Goal: Navigation & Orientation: Find specific page/section

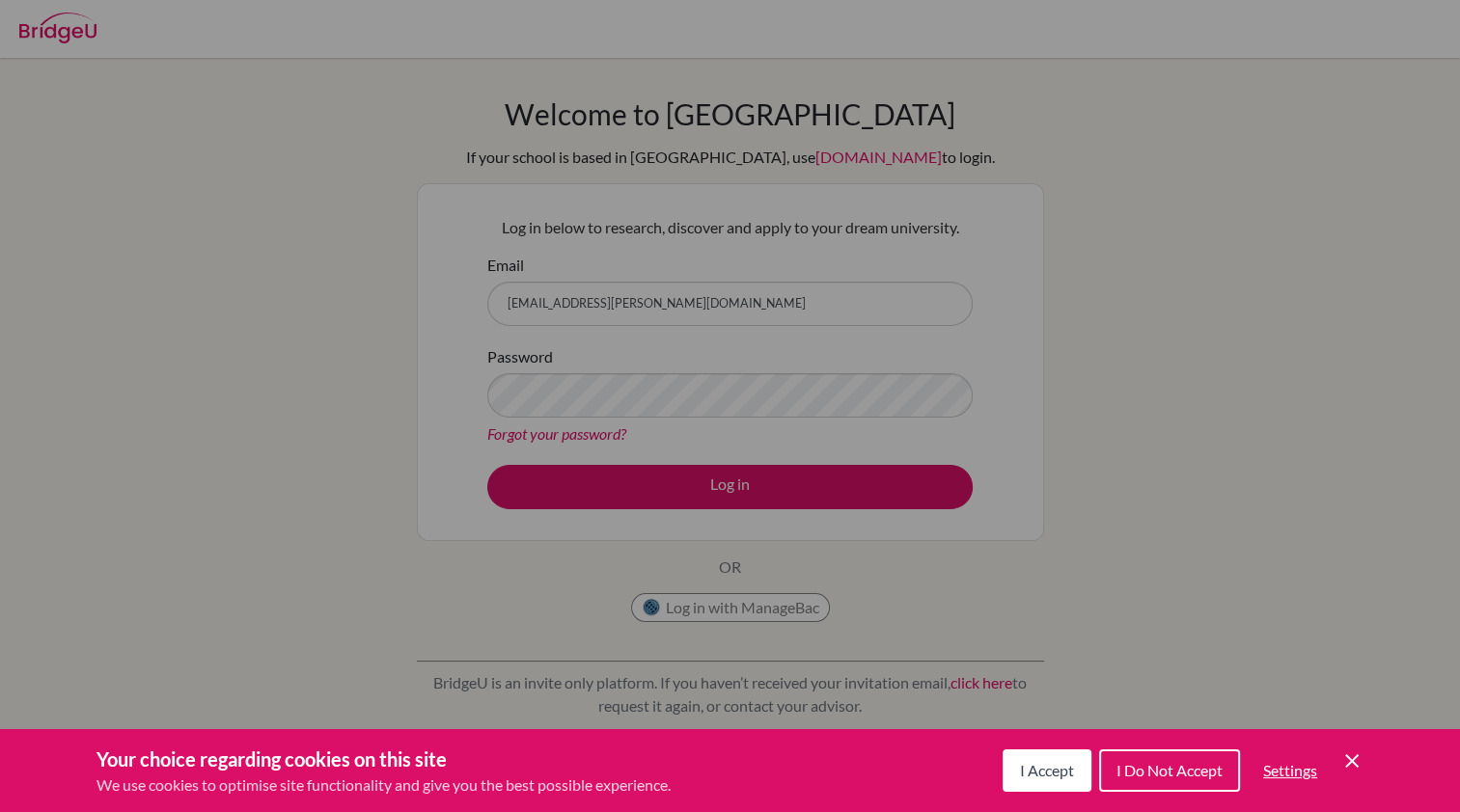
click at [1063, 758] on button "I Accept" at bounding box center [1046, 771] width 89 height 43
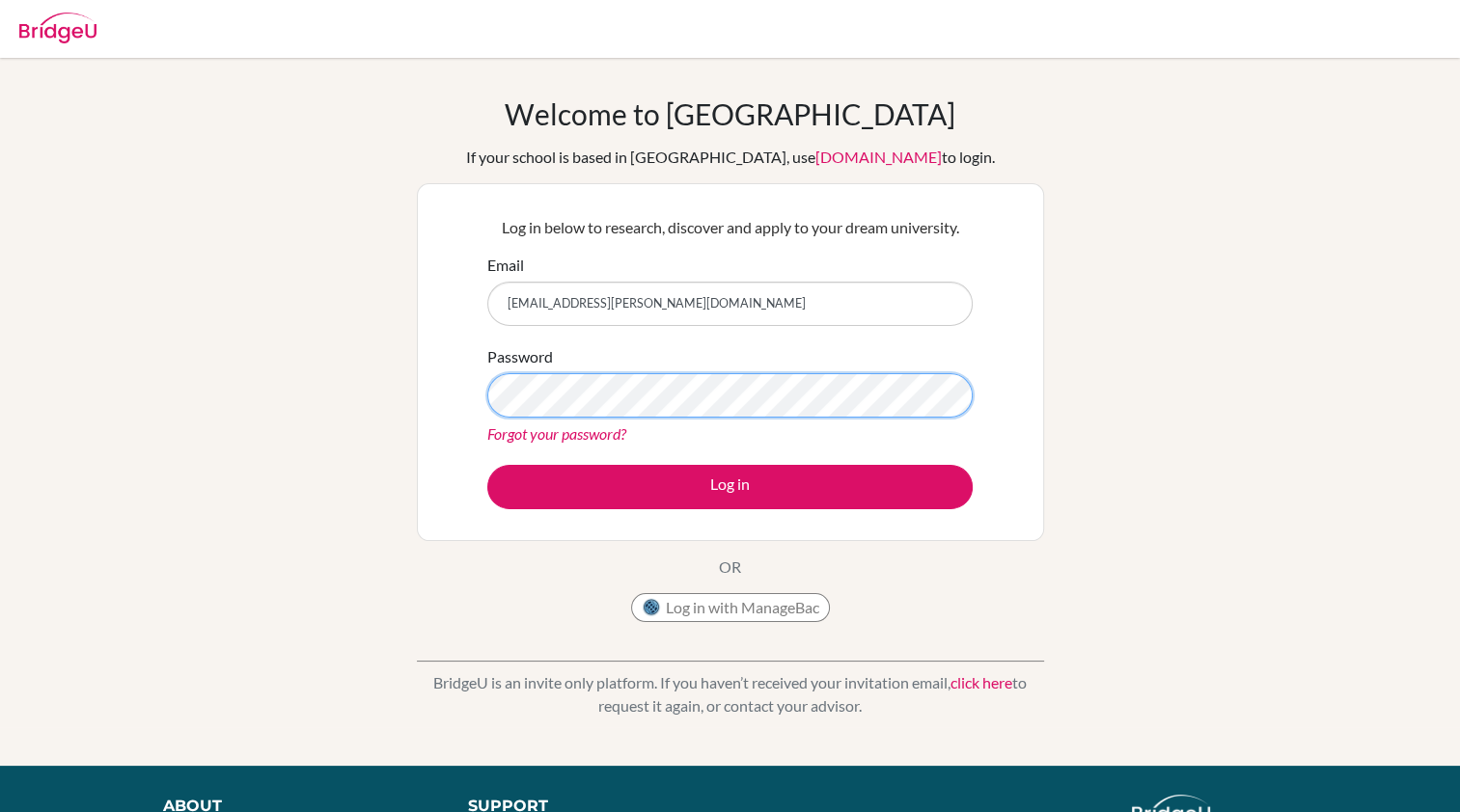
click at [487, 464] on button "Log in" at bounding box center [730, 487] width 485 height 45
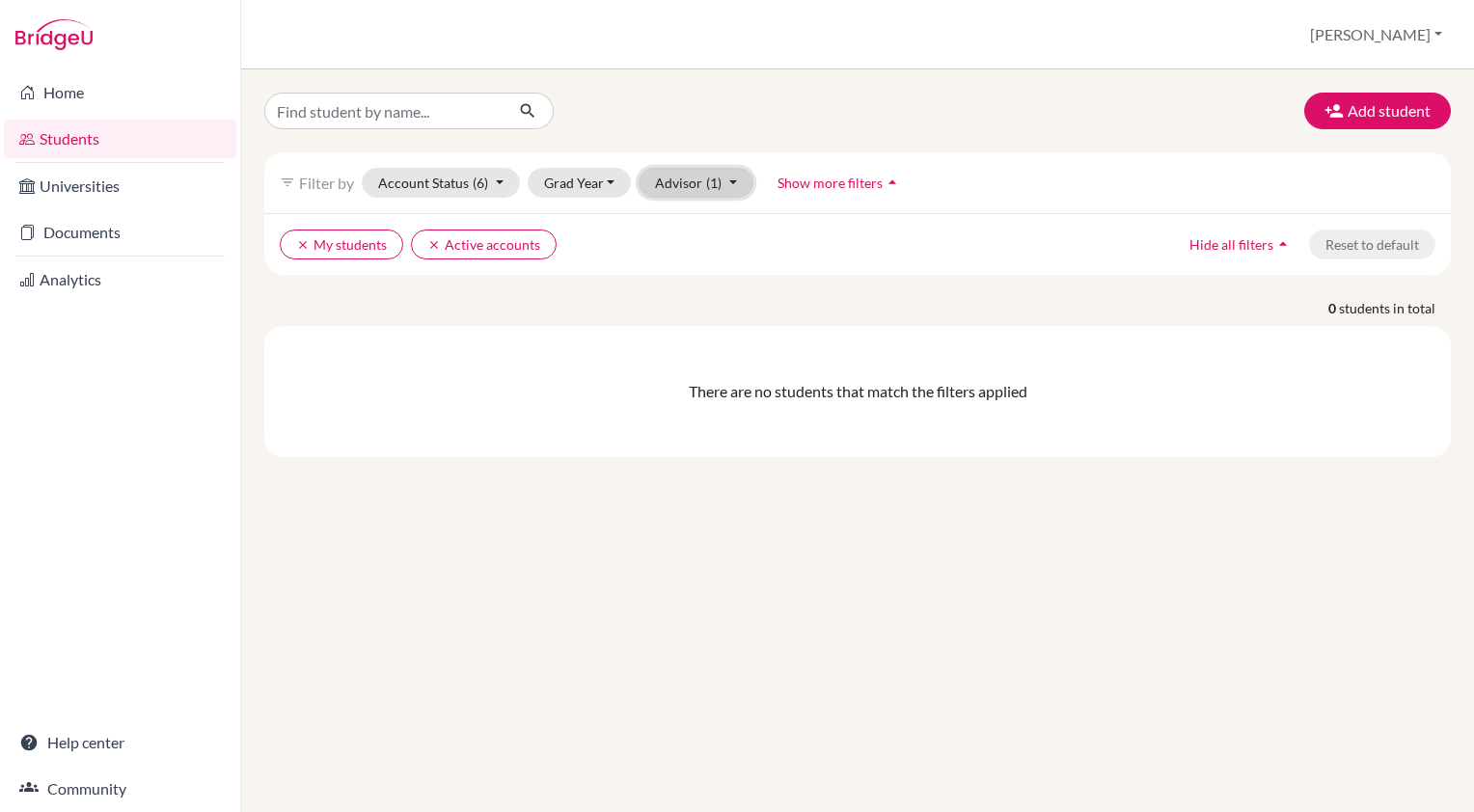
click at [692, 175] on button "Advisor (1)" at bounding box center [696, 182] width 115 height 30
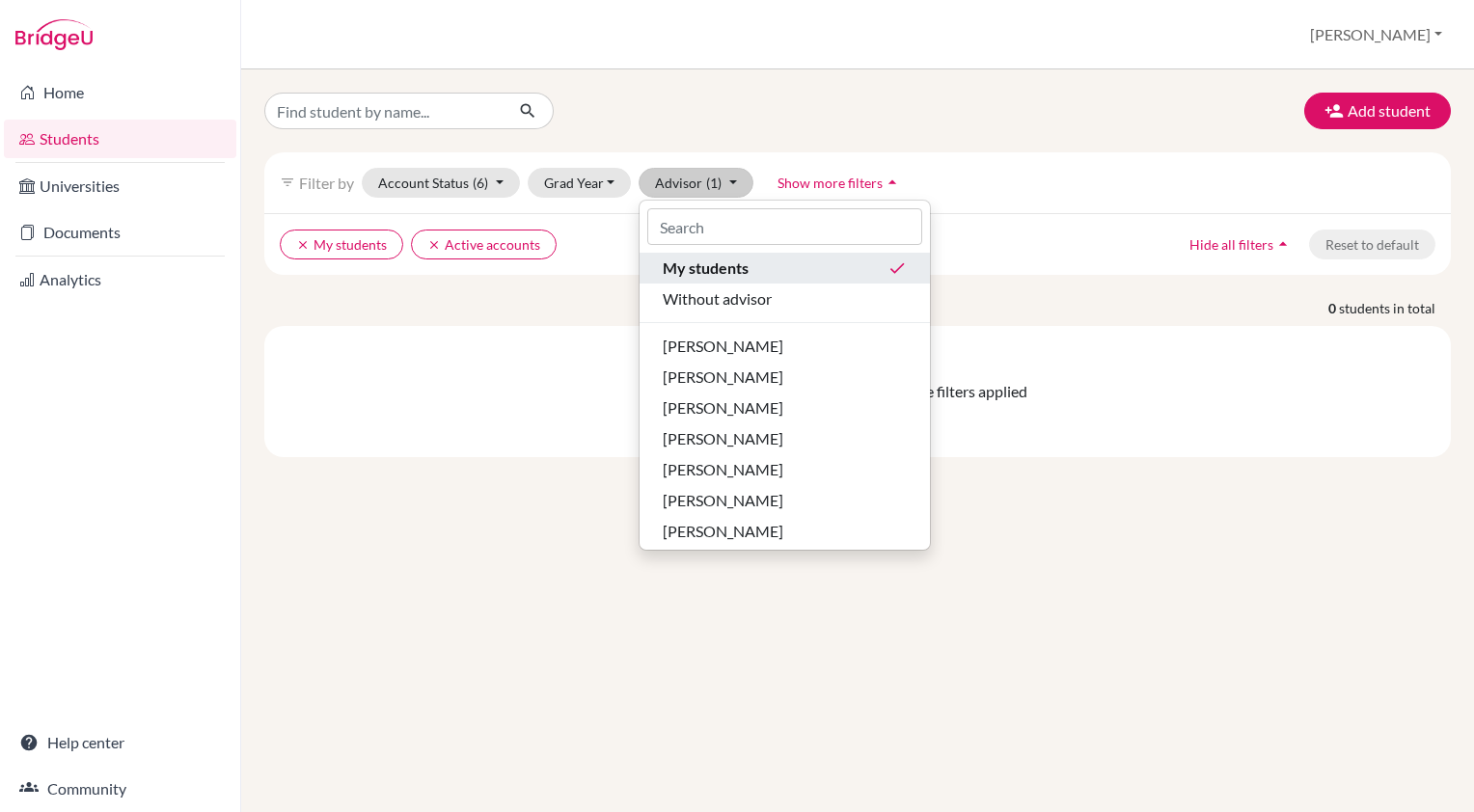
click at [866, 259] on div "My students done" at bounding box center [785, 269] width 244 height 23
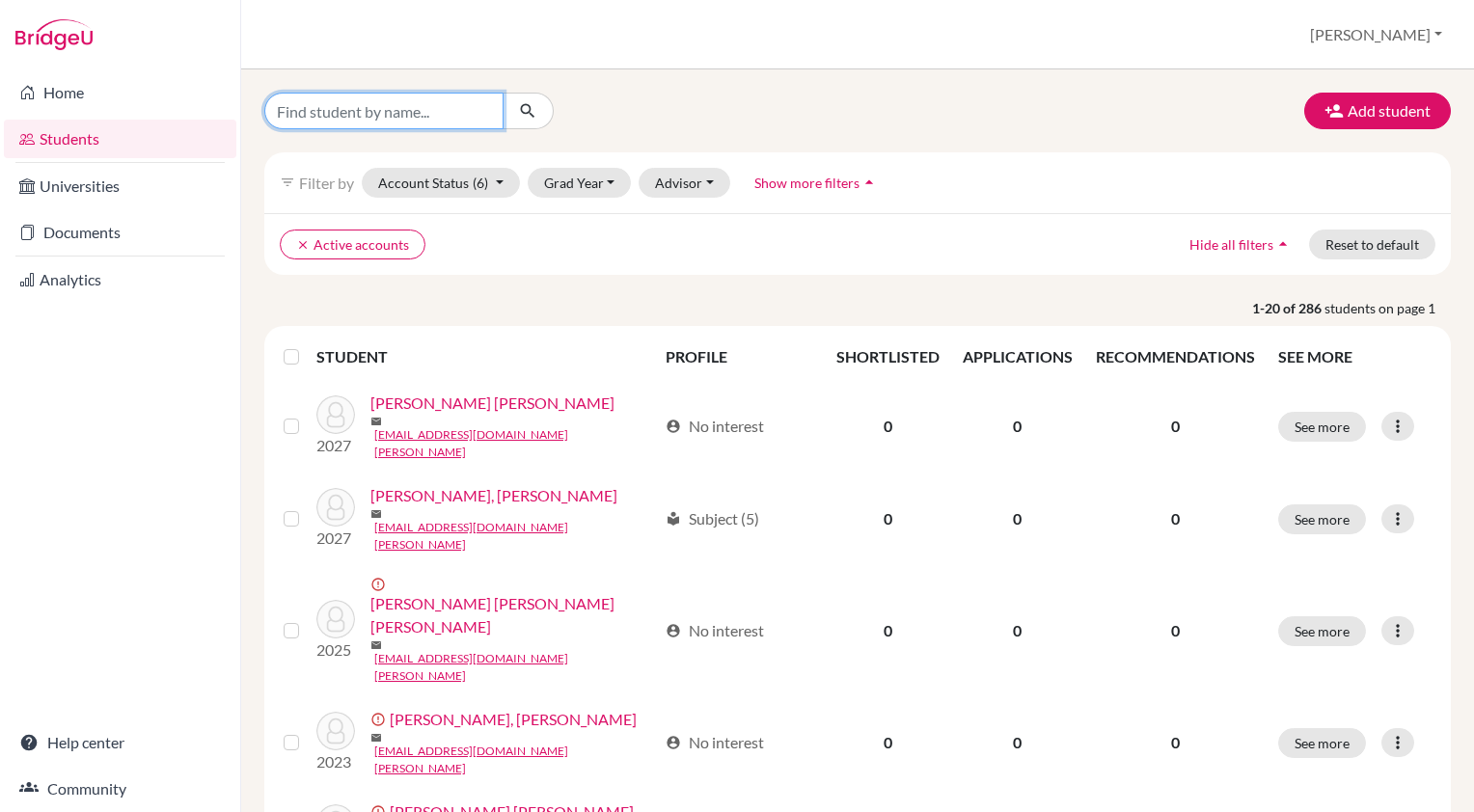
click at [421, 111] on input "Find student by name..." at bounding box center [384, 111] width 240 height 37
type input "KCO"
click button "submit" at bounding box center [528, 111] width 52 height 37
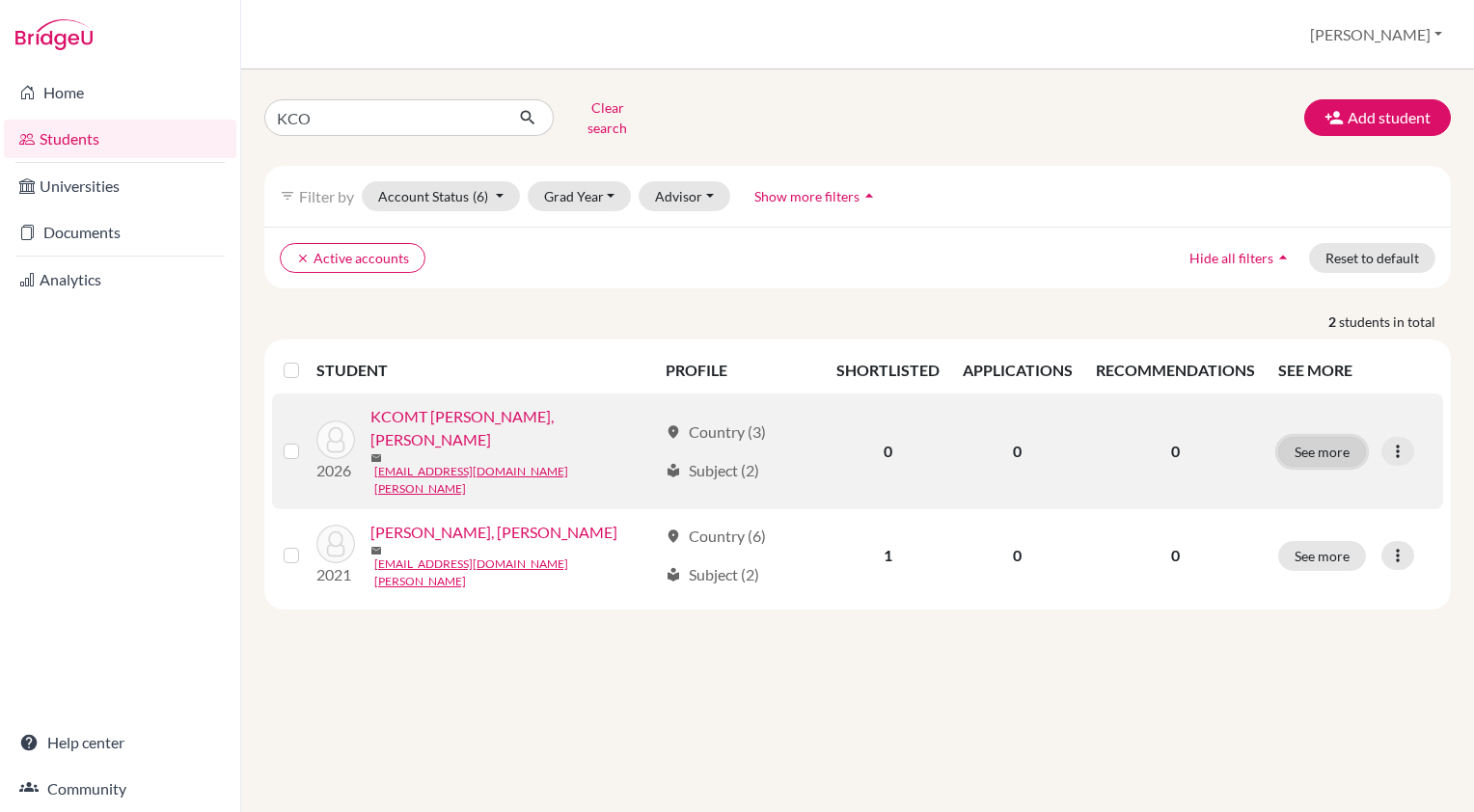
click at [1294, 437] on button "See more" at bounding box center [1322, 452] width 88 height 30
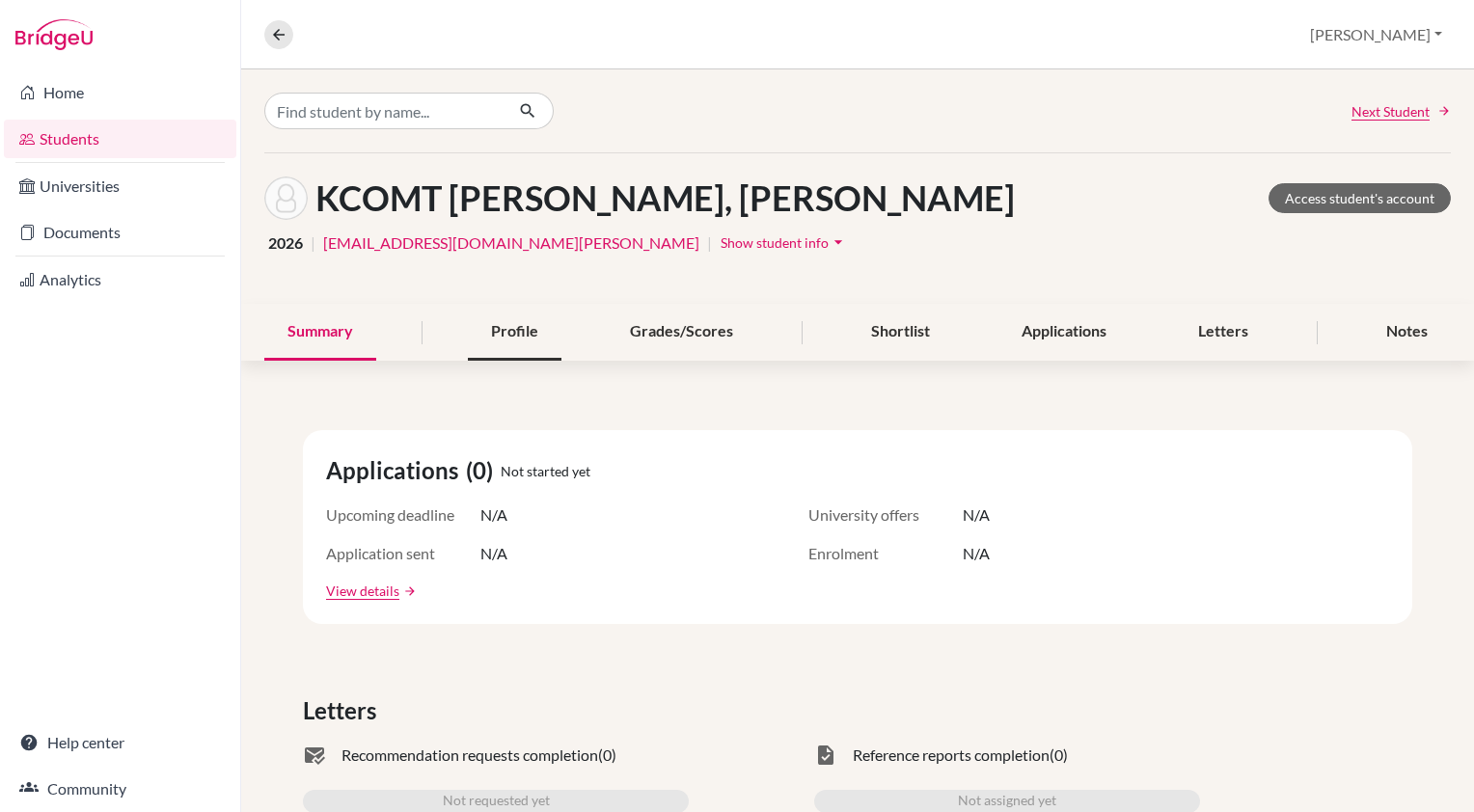
click at [495, 334] on div "Profile" at bounding box center [514, 332] width 93 height 56
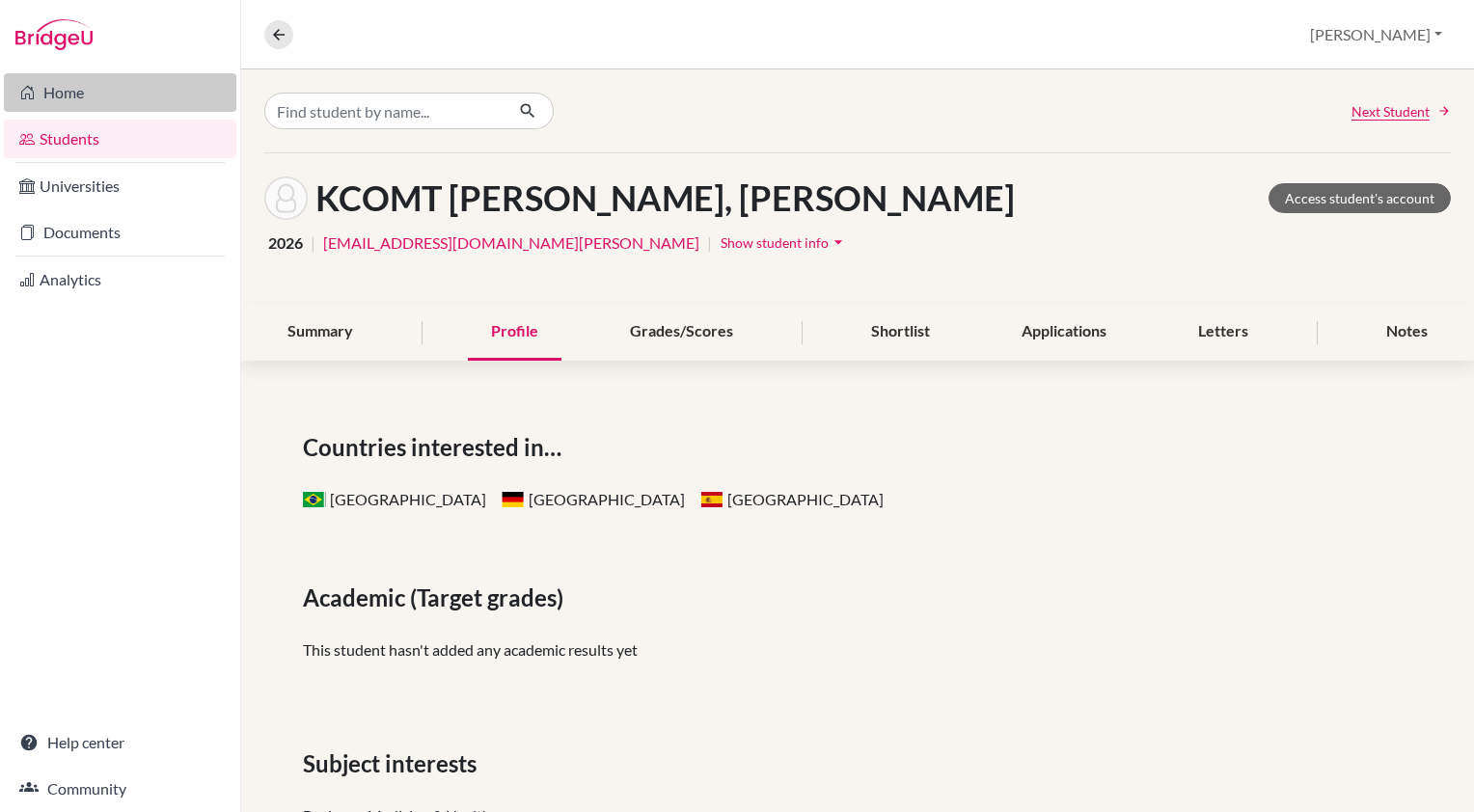
click at [81, 93] on link "Home" at bounding box center [120, 92] width 233 height 39
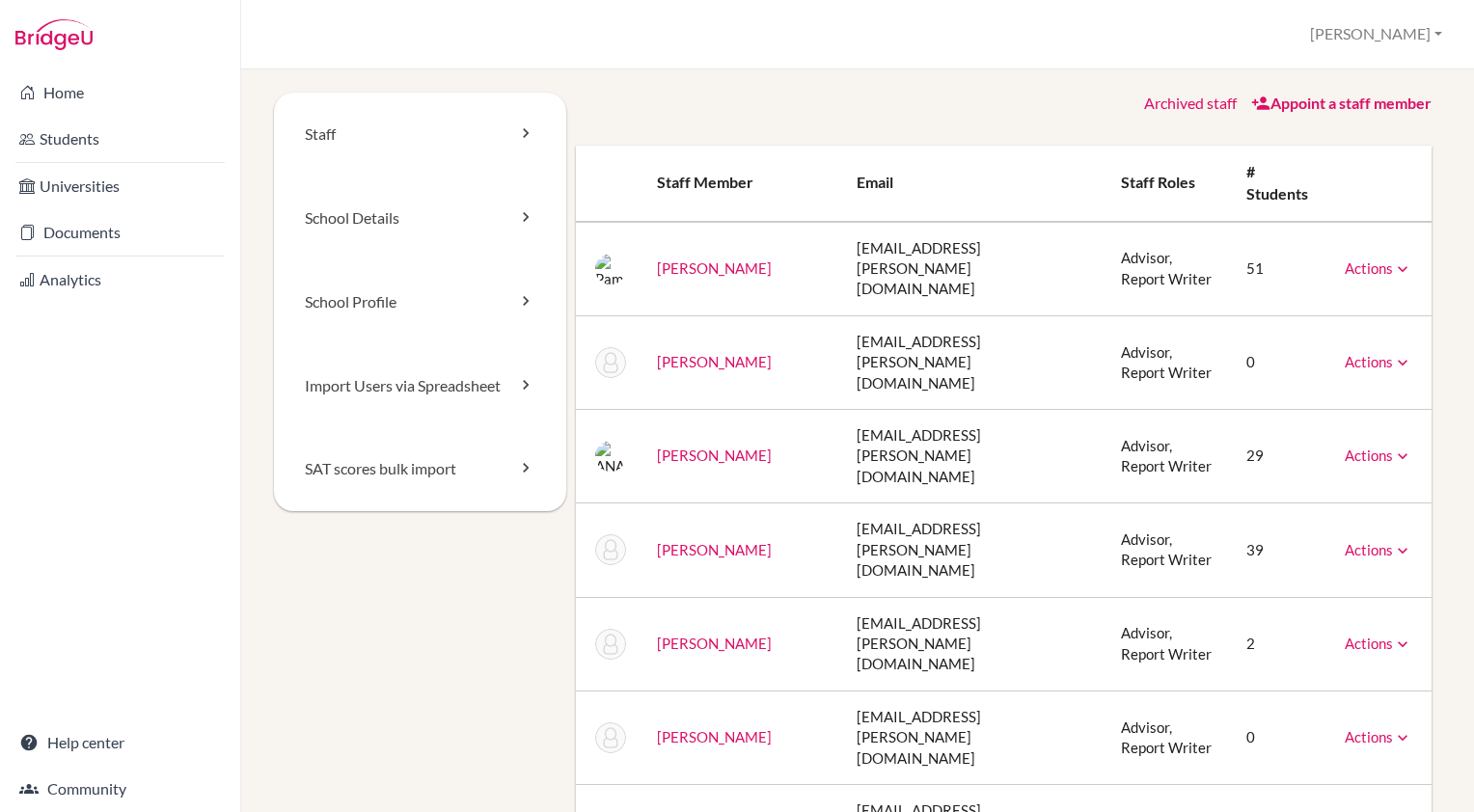
click at [1376, 728] on link "Actions" at bounding box center [1378, 737] width 67 height 18
click at [987, 83] on div "Staff School Details School Profile Import Users via Spreadsheet SAT scores bul…" at bounding box center [858, 440] width 1233 height 743
click at [1421, 29] on button "[PERSON_NAME]" at bounding box center [1376, 34] width 150 height 36
click at [1378, 109] on link "School Settings" at bounding box center [1373, 109] width 153 height 31
click at [407, 122] on link "Staff" at bounding box center [420, 134] width 292 height 84
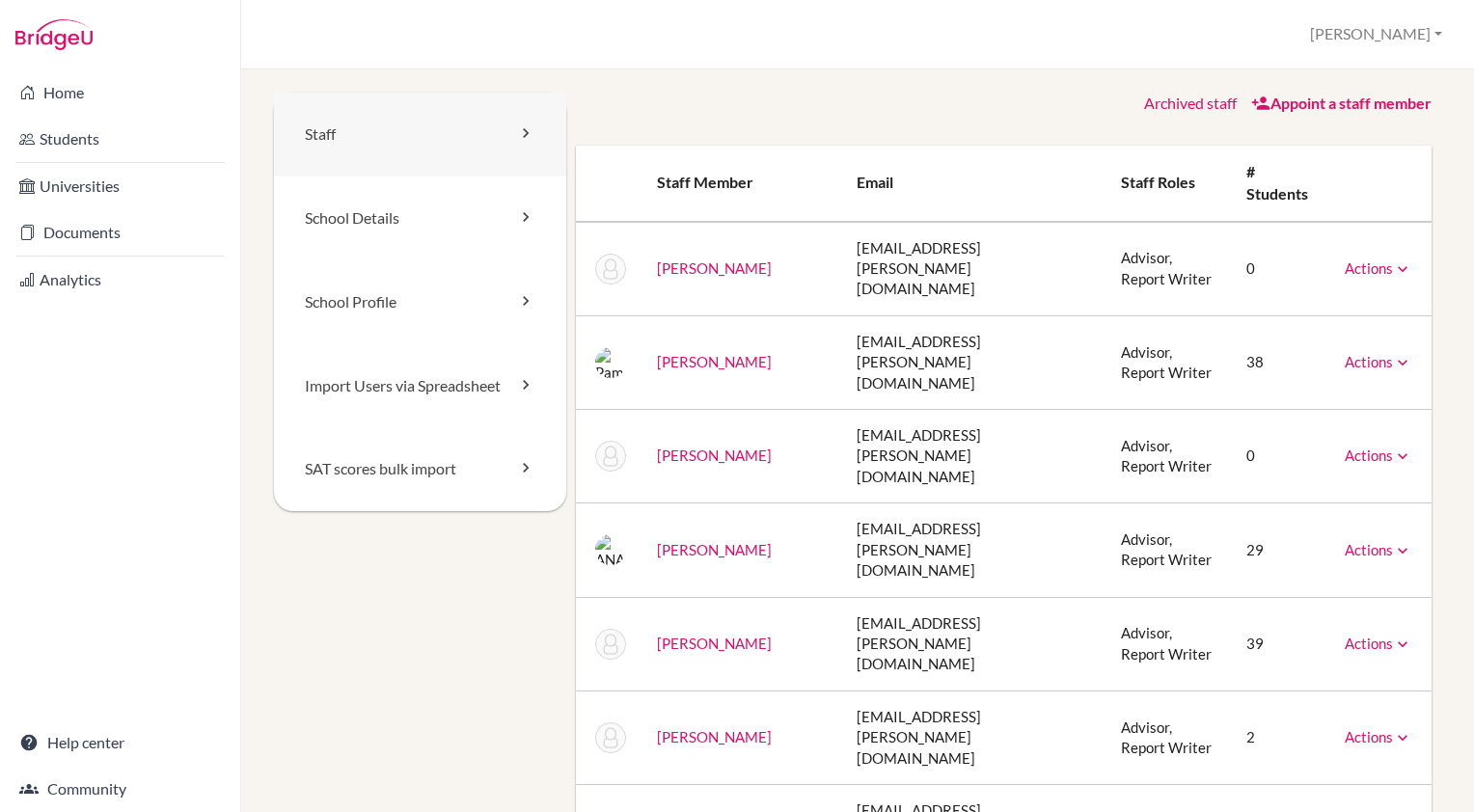
click at [407, 122] on link "Staff" at bounding box center [420, 134] width 292 height 84
click at [475, 219] on link "School Details" at bounding box center [420, 218] width 292 height 84
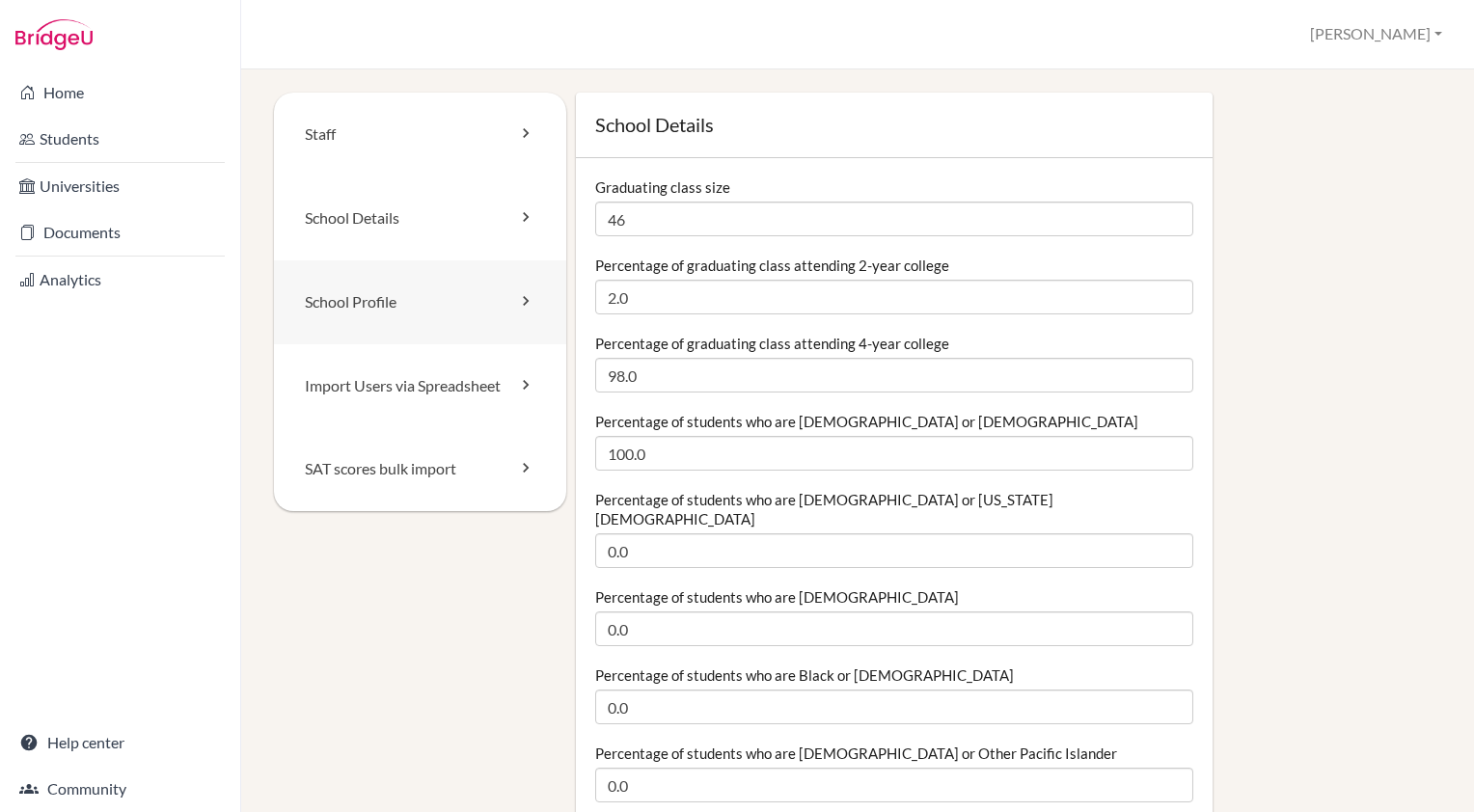
click at [477, 279] on link "School Profile" at bounding box center [420, 302] width 292 height 84
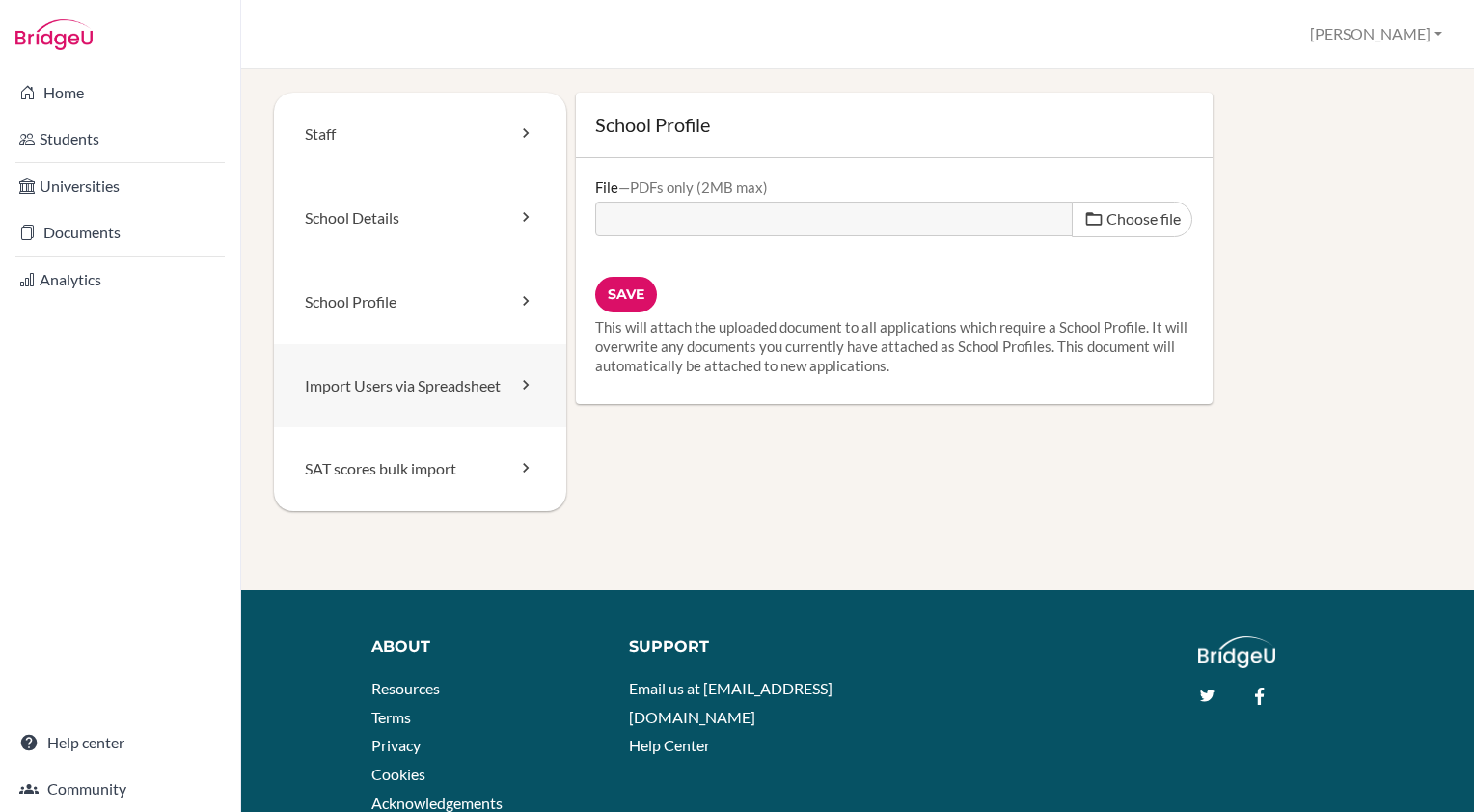
click at [435, 403] on link "Import Users via Spreadsheet" at bounding box center [420, 387] width 292 height 84
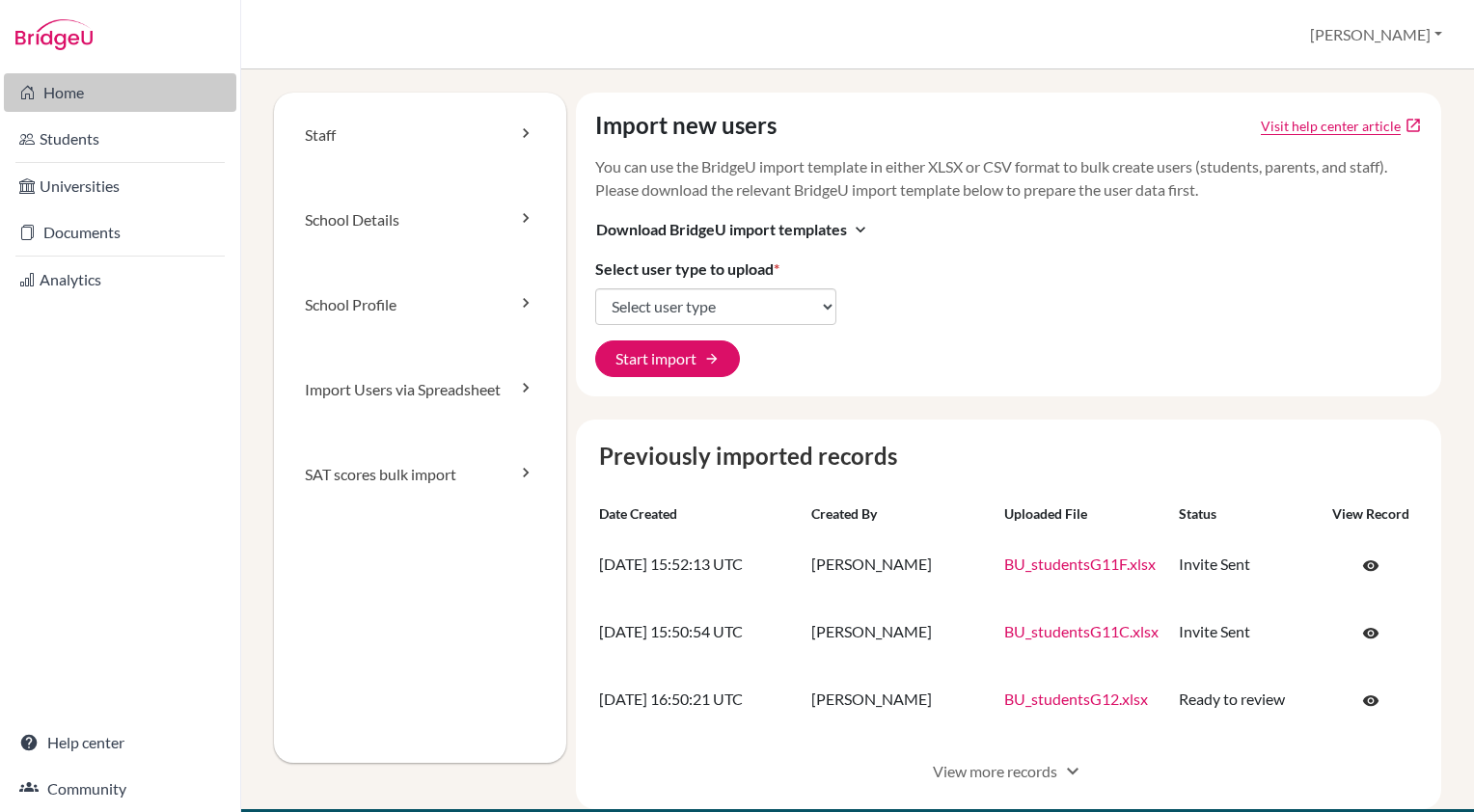
click at [104, 94] on link "Home" at bounding box center [120, 92] width 233 height 39
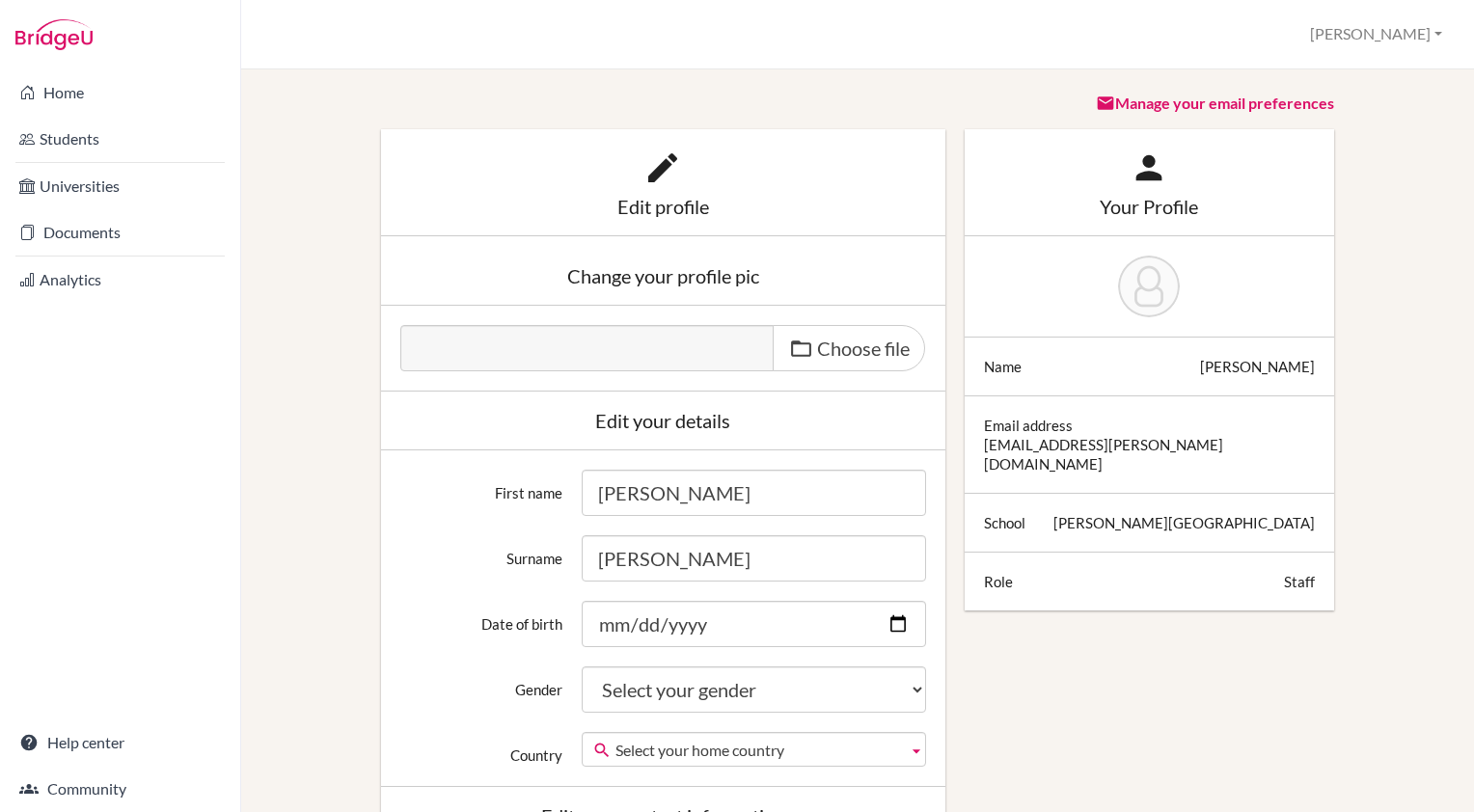
click at [1269, 572] on div at bounding box center [1149, 581] width 331 height 19
click at [96, 241] on link "Documents" at bounding box center [120, 233] width 233 height 39
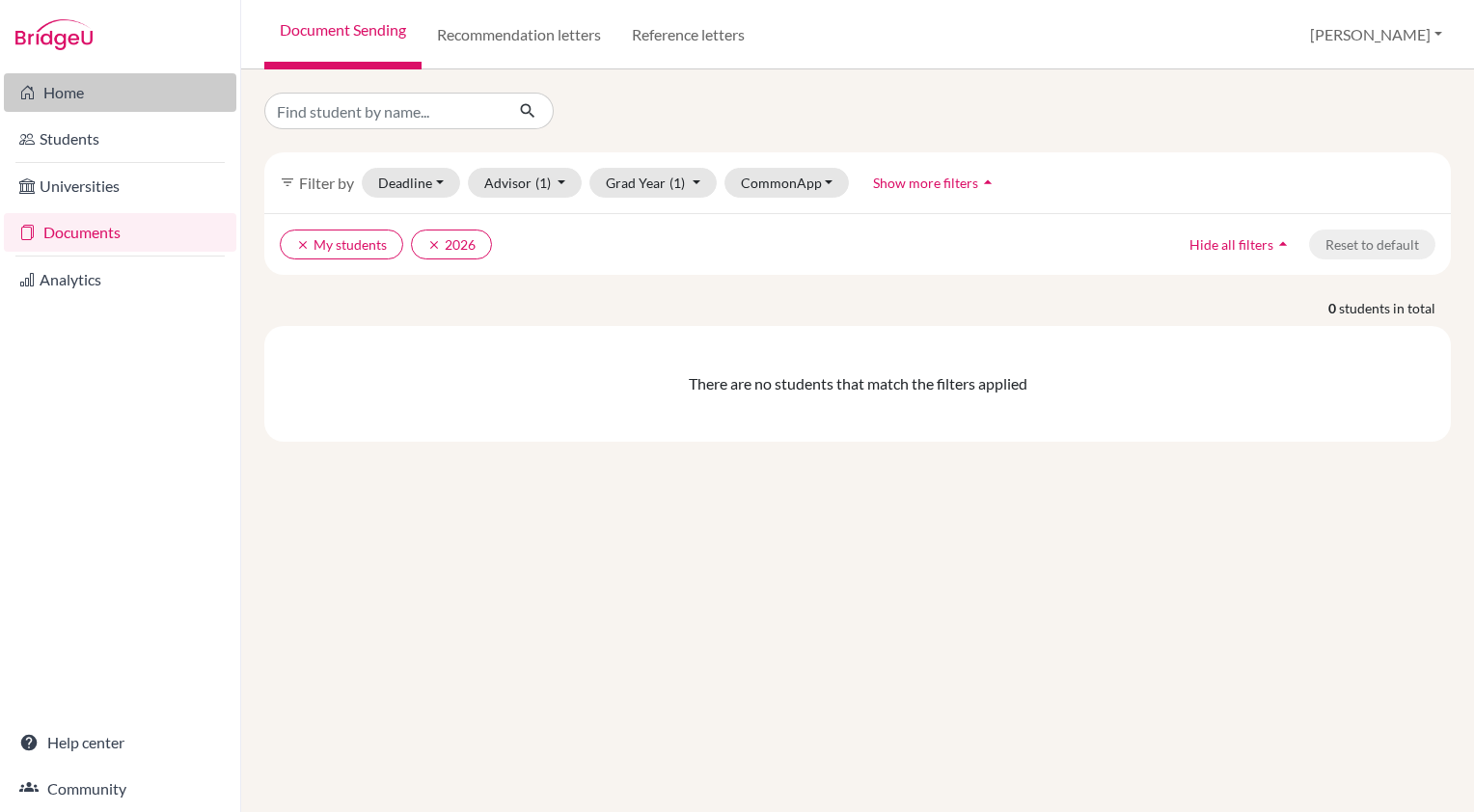
click at [69, 100] on link "Home" at bounding box center [120, 92] width 233 height 39
